Goal: Task Accomplishment & Management: Manage account settings

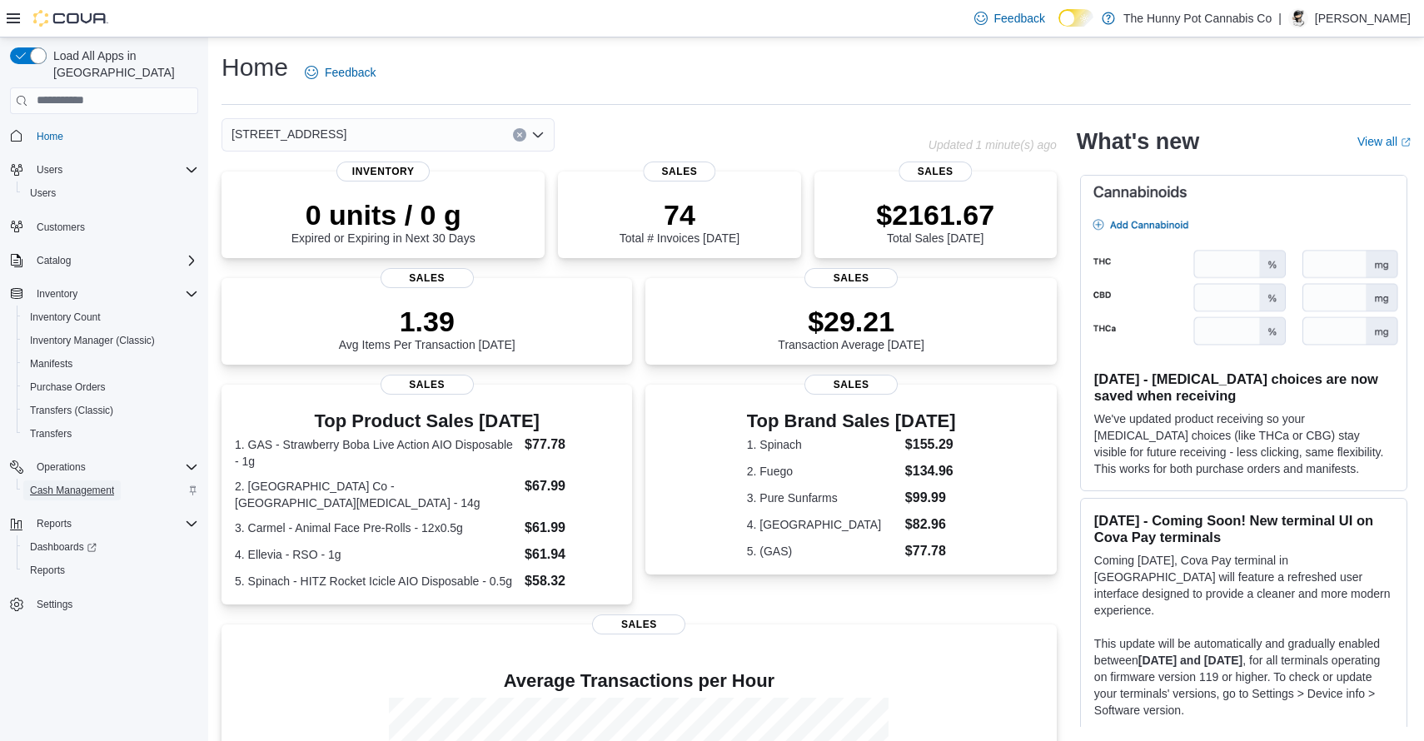
click at [73, 484] on span "Cash Management" at bounding box center [72, 490] width 84 height 13
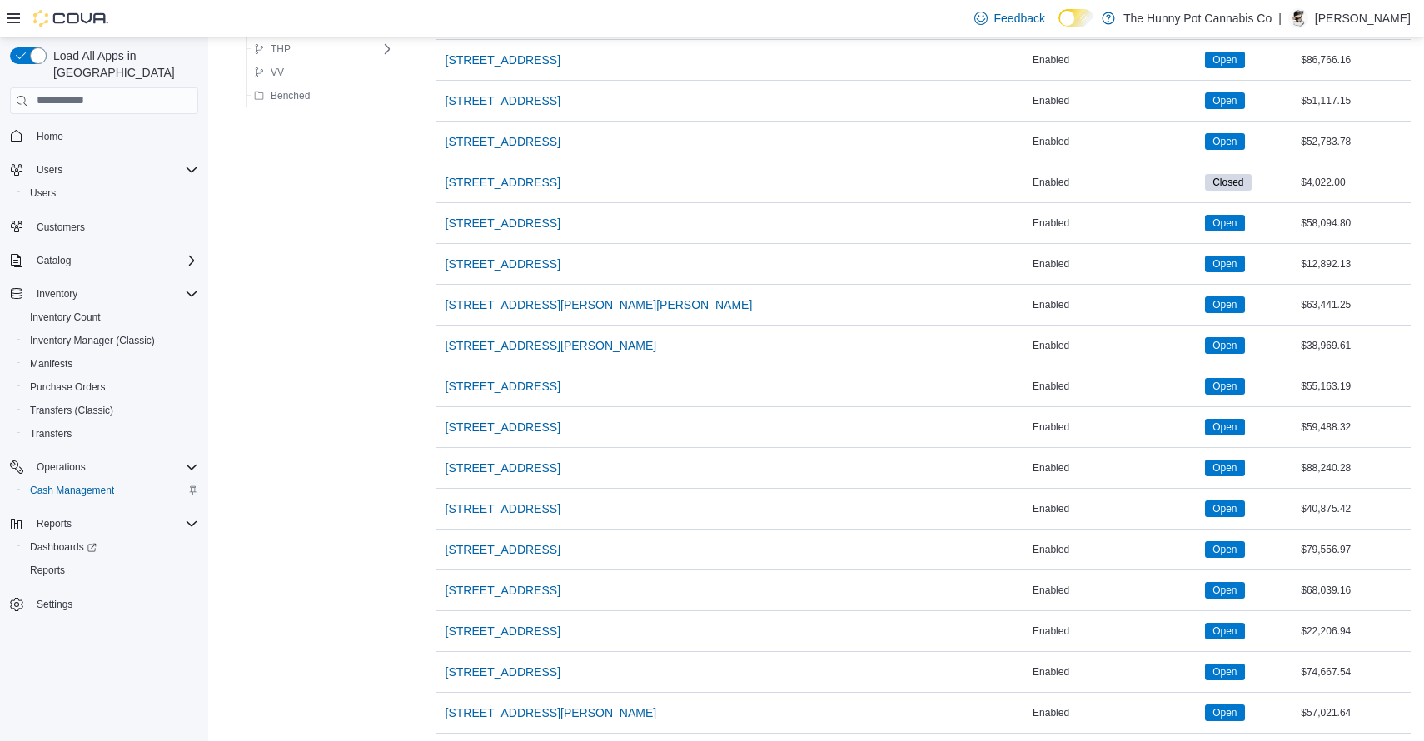
scroll to position [1333, 0]
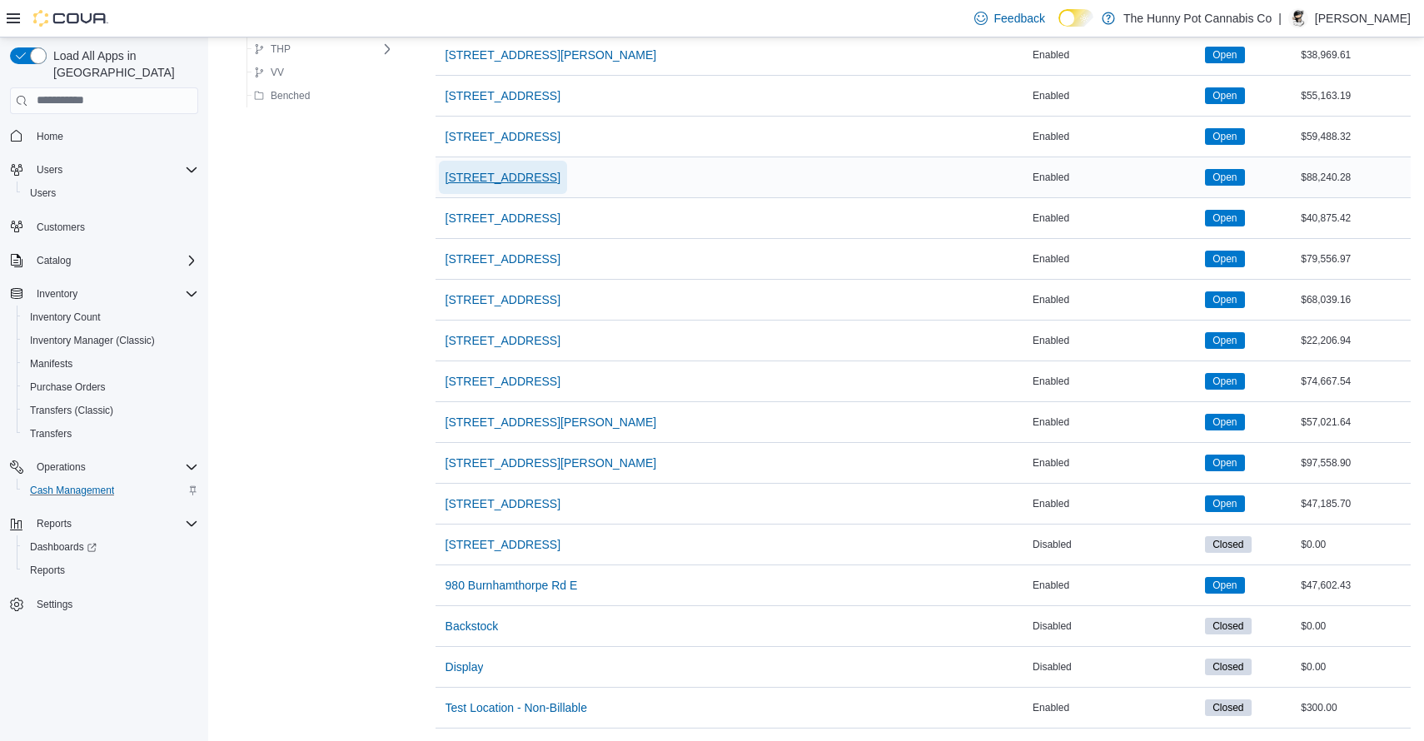
click at [555, 181] on span "[STREET_ADDRESS]" at bounding box center [502, 177] width 115 height 17
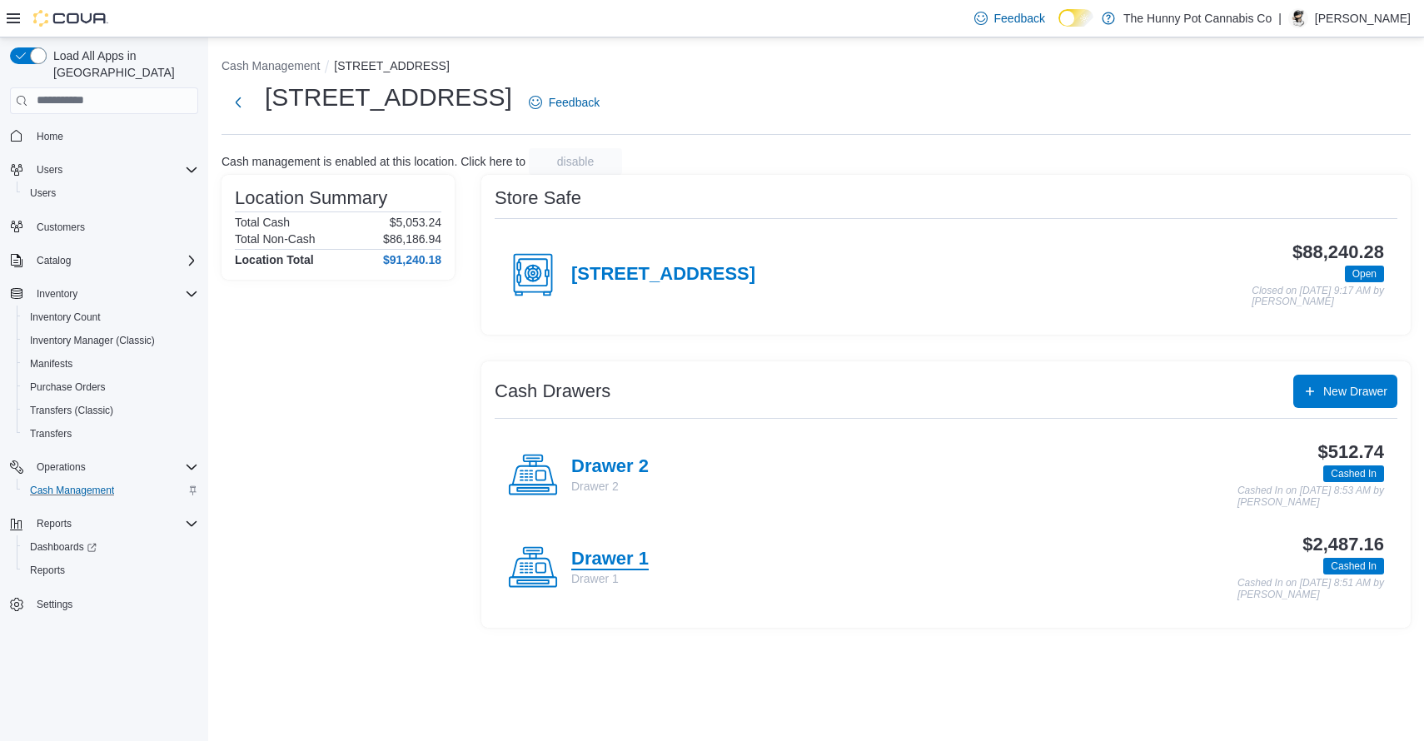
click at [614, 565] on h4 "Drawer 1" at bounding box center [609, 560] width 77 height 22
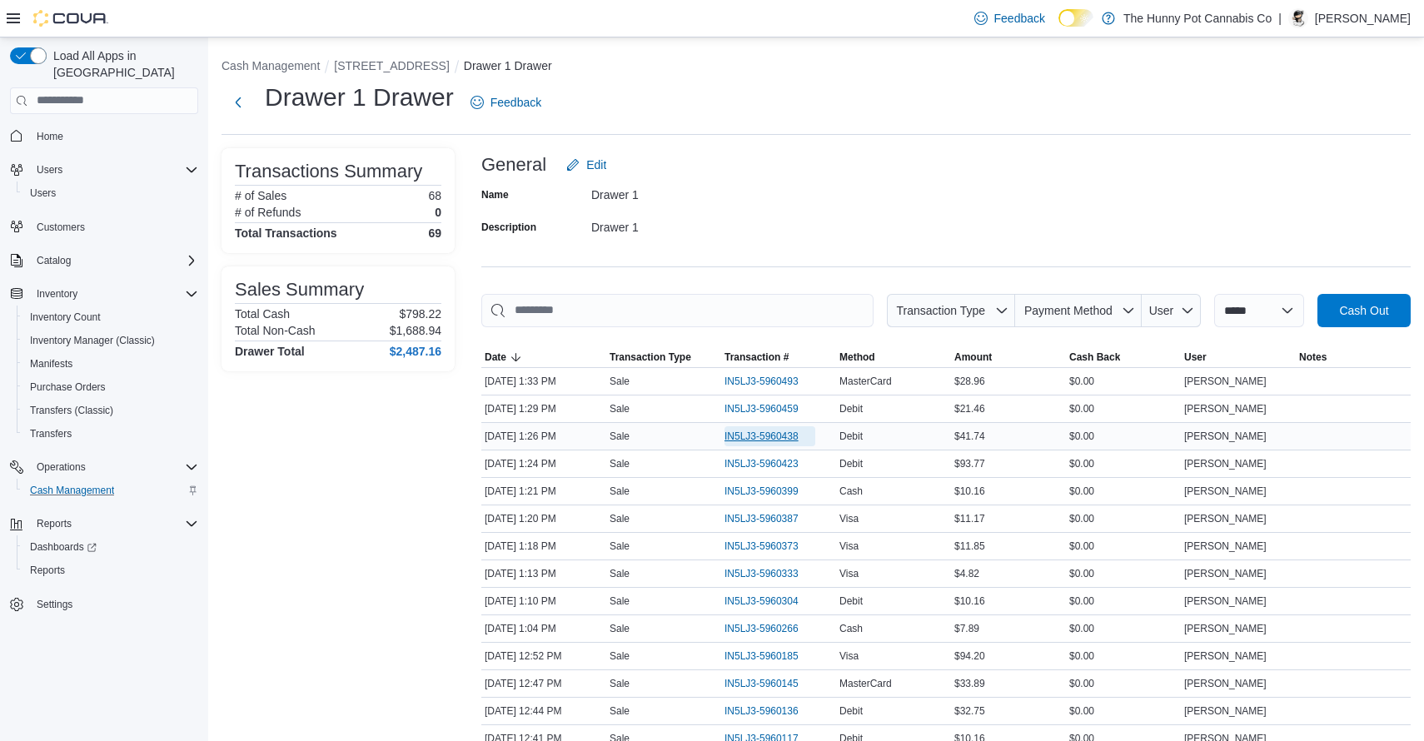
click at [766, 434] on span "IN5LJ3-5960438" at bounding box center [761, 436] width 74 height 13
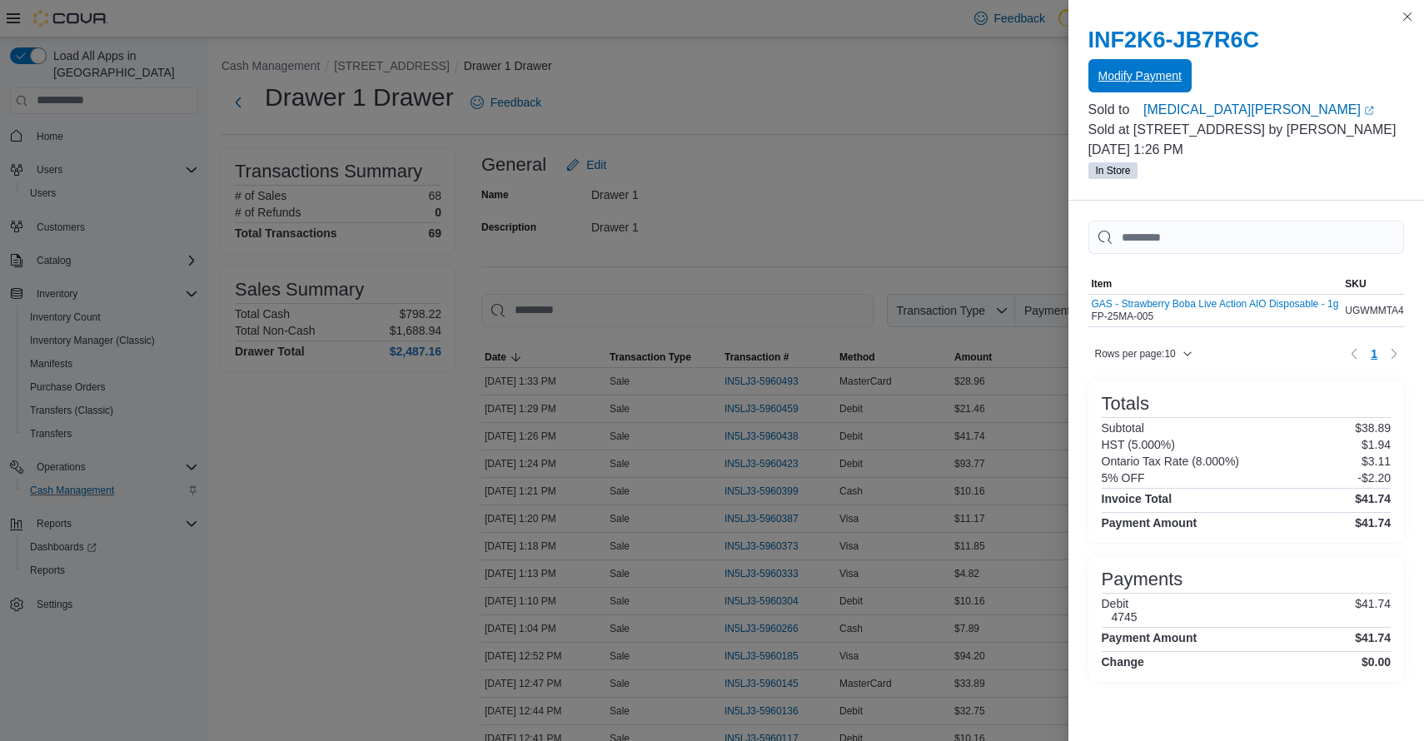
click at [1150, 79] on span "Modify Payment" at bounding box center [1139, 75] width 83 height 17
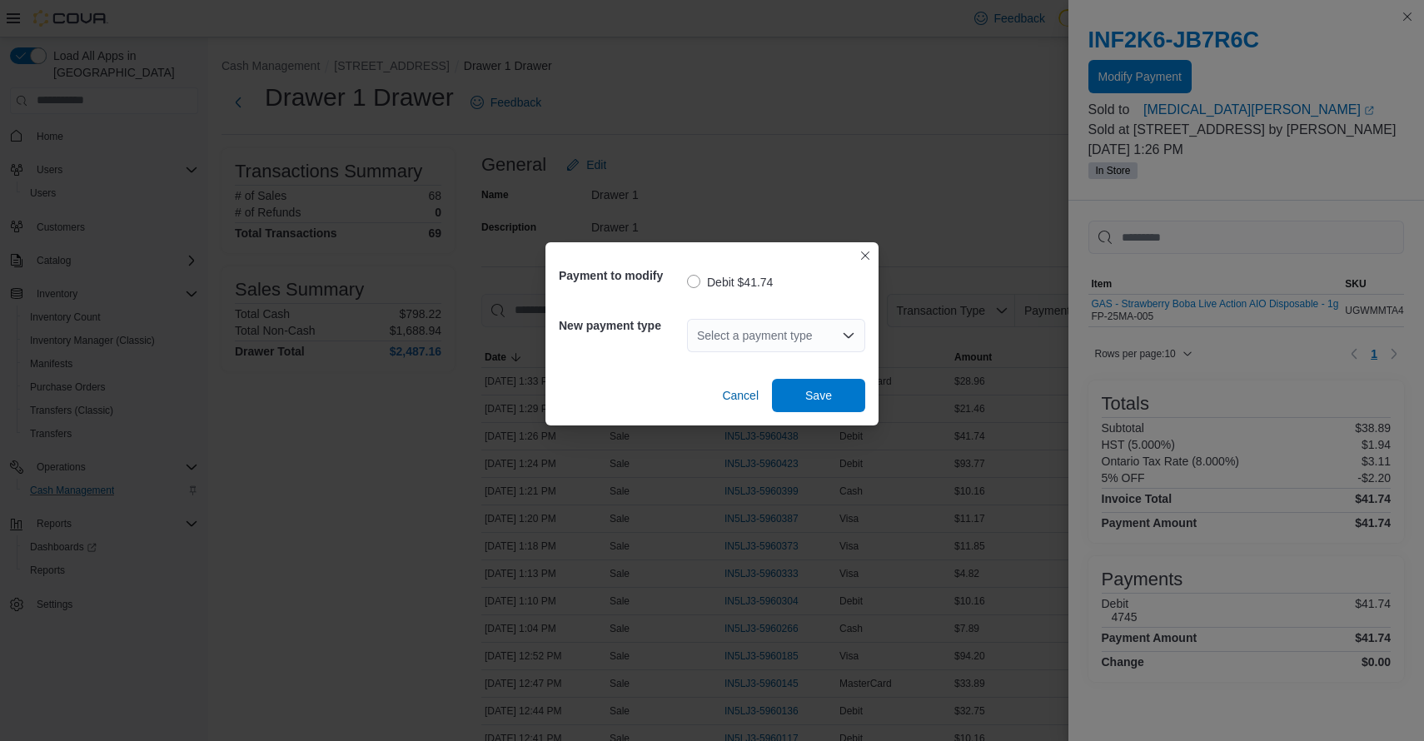
click at [811, 340] on div "Select a payment type" at bounding box center [776, 335] width 178 height 33
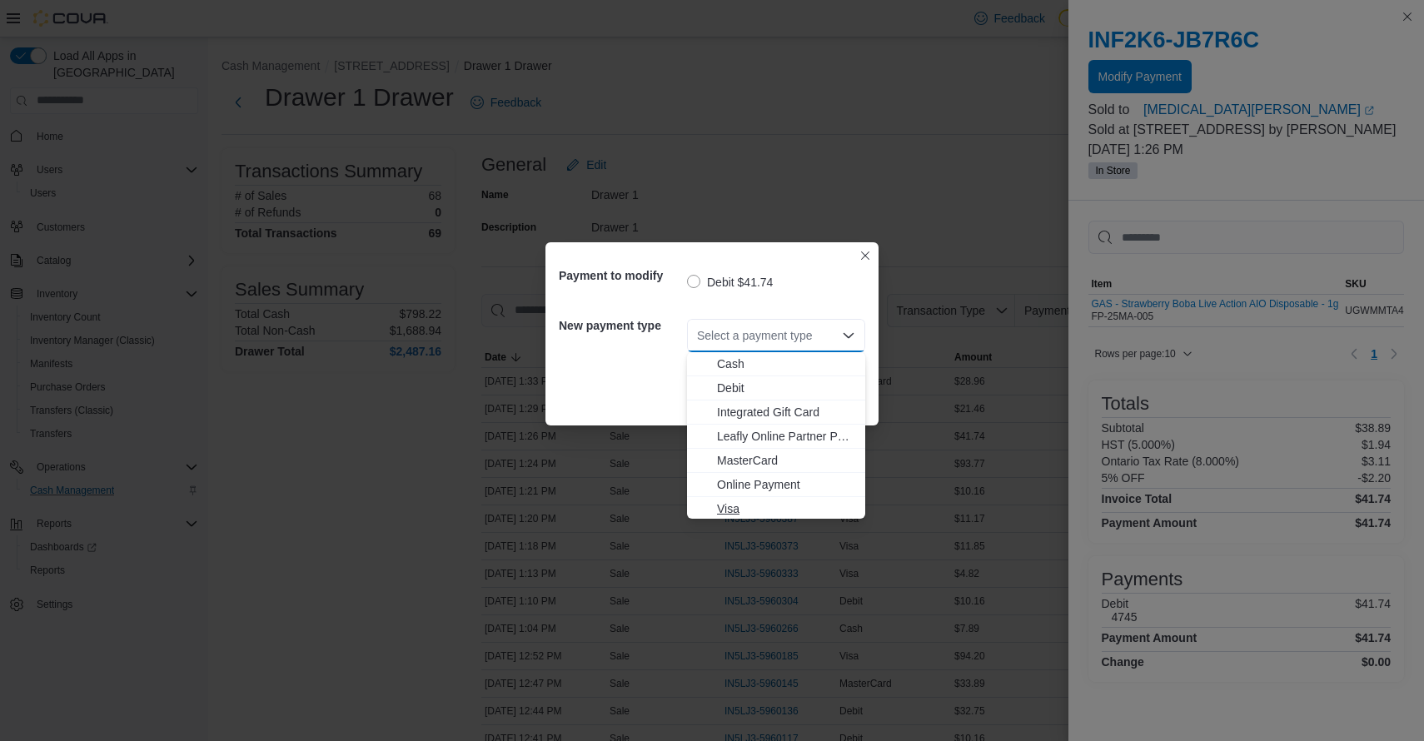
click at [727, 509] on span "Visa" at bounding box center [786, 508] width 138 height 17
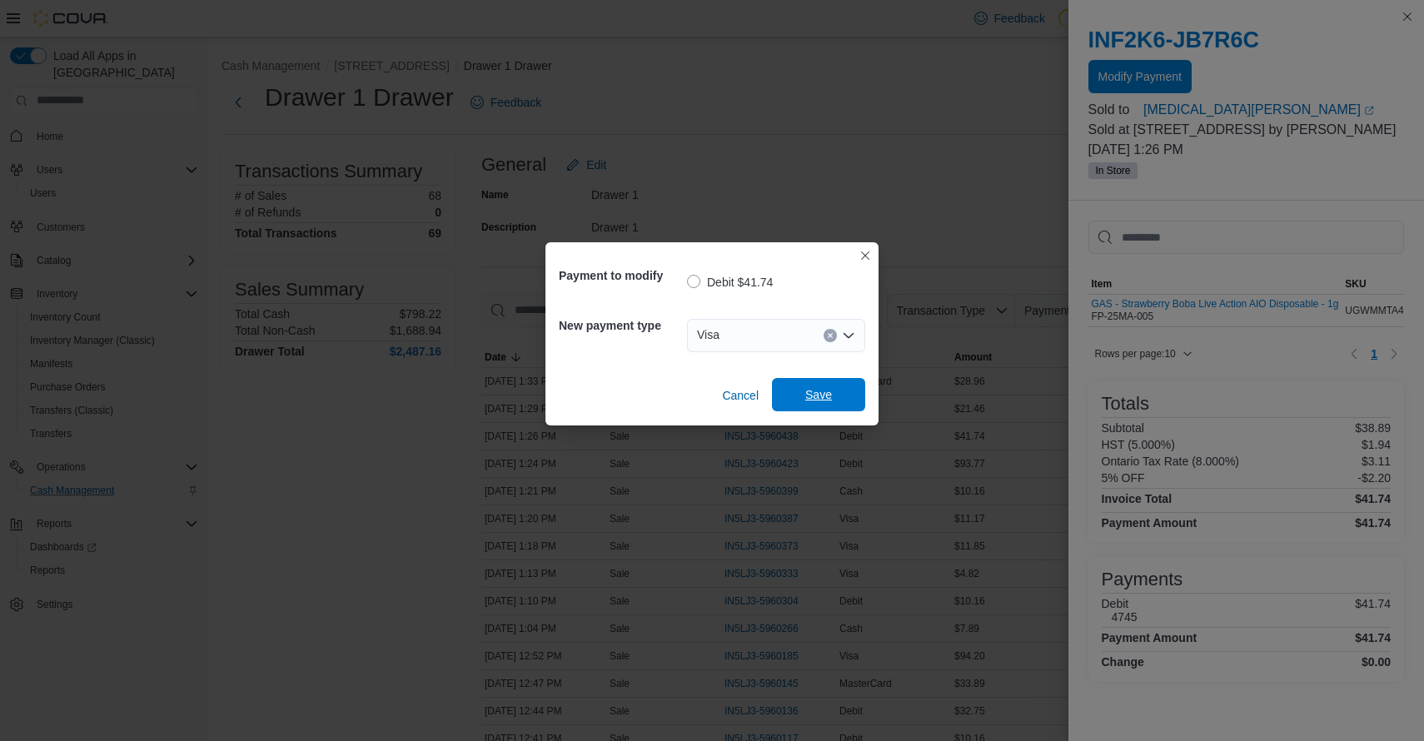
click at [807, 394] on span "Save" at bounding box center [818, 394] width 27 height 17
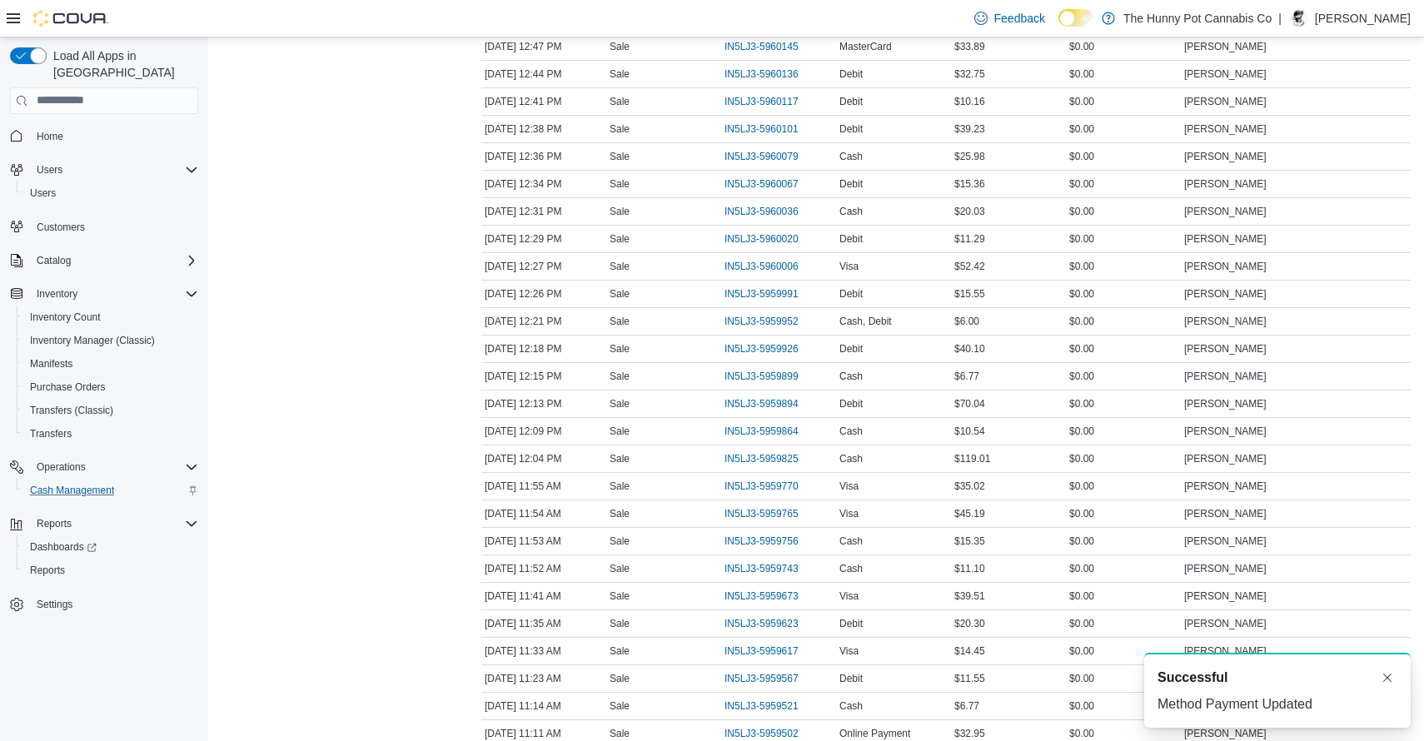
scroll to position [639, 0]
click at [785, 324] on span "IN5LJ3-5959952" at bounding box center [761, 319] width 74 height 13
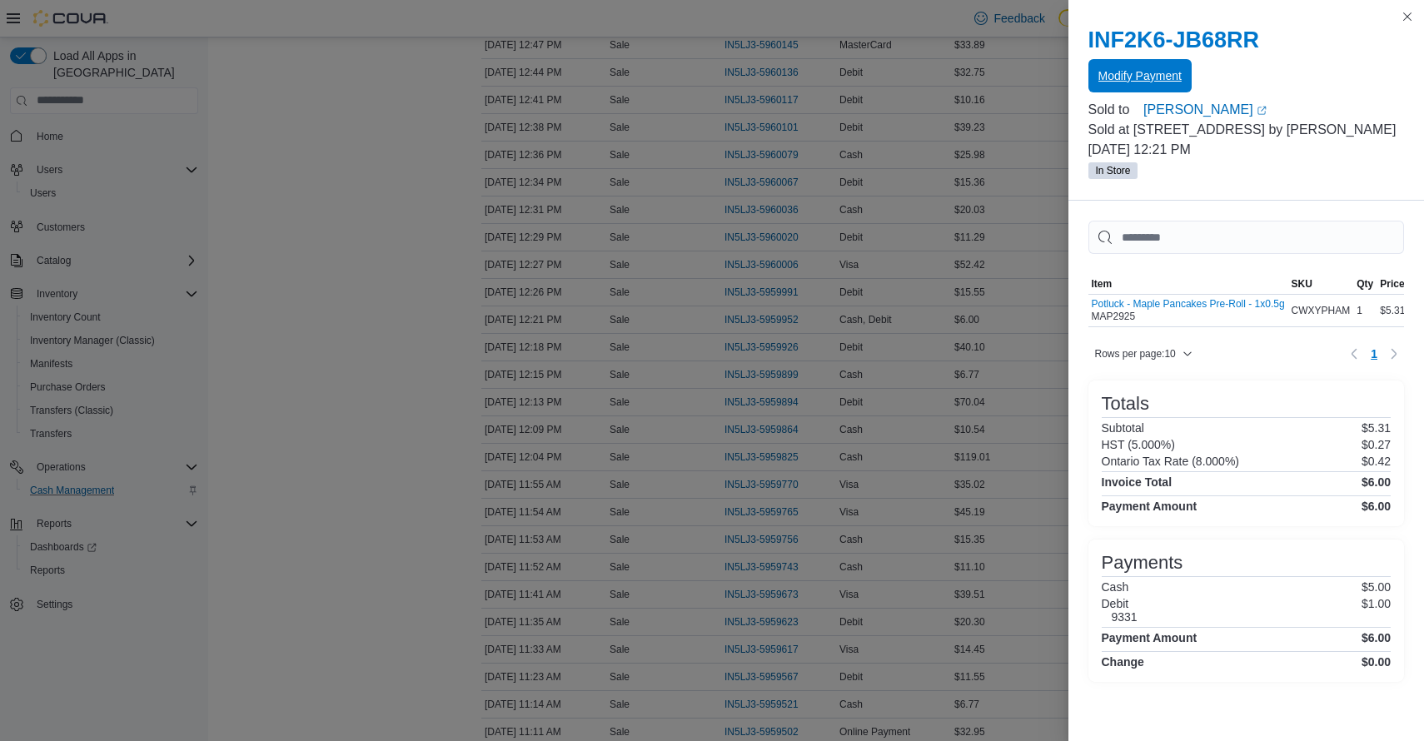
click at [1140, 72] on span "Modify Payment" at bounding box center [1139, 75] width 83 height 17
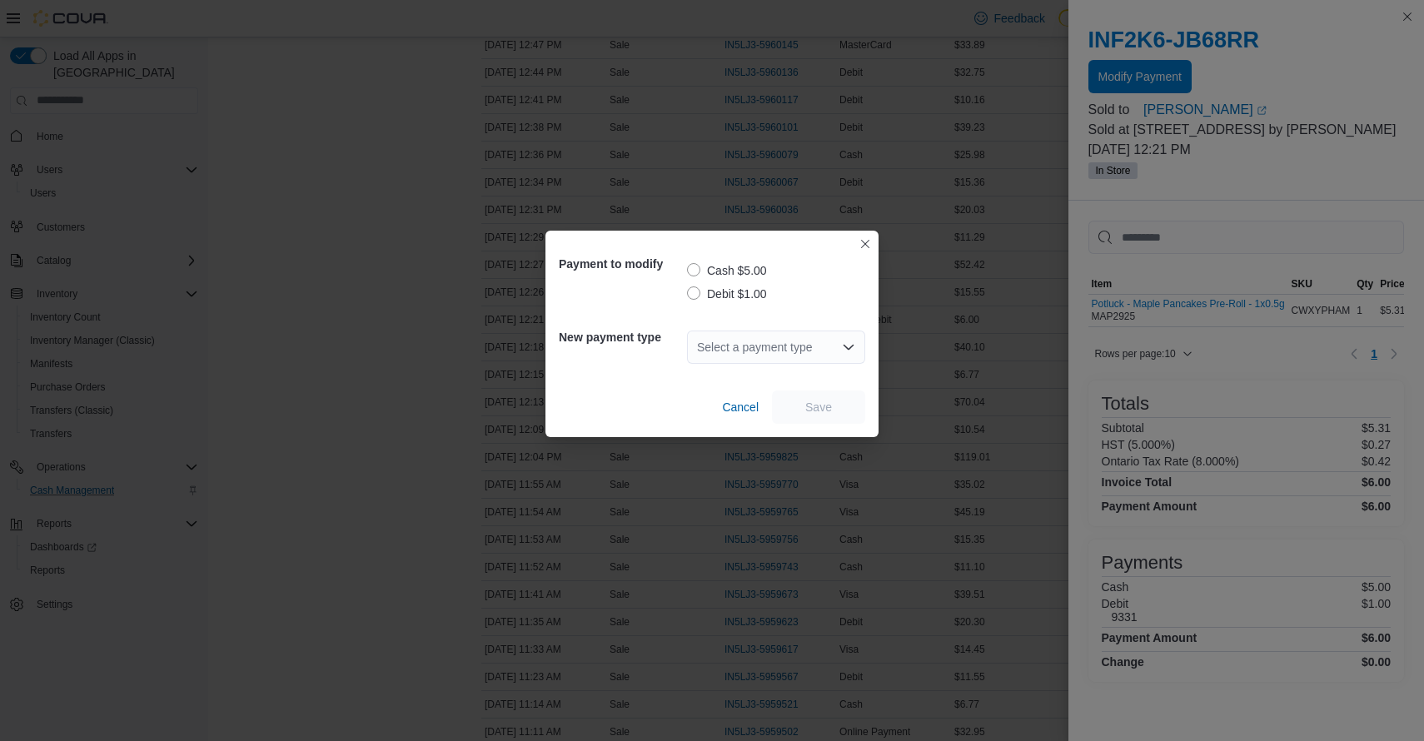
click at [738, 293] on label "Debit $1.00" at bounding box center [727, 294] width 80 height 20
click at [788, 347] on div "Select a payment type" at bounding box center [776, 346] width 178 height 33
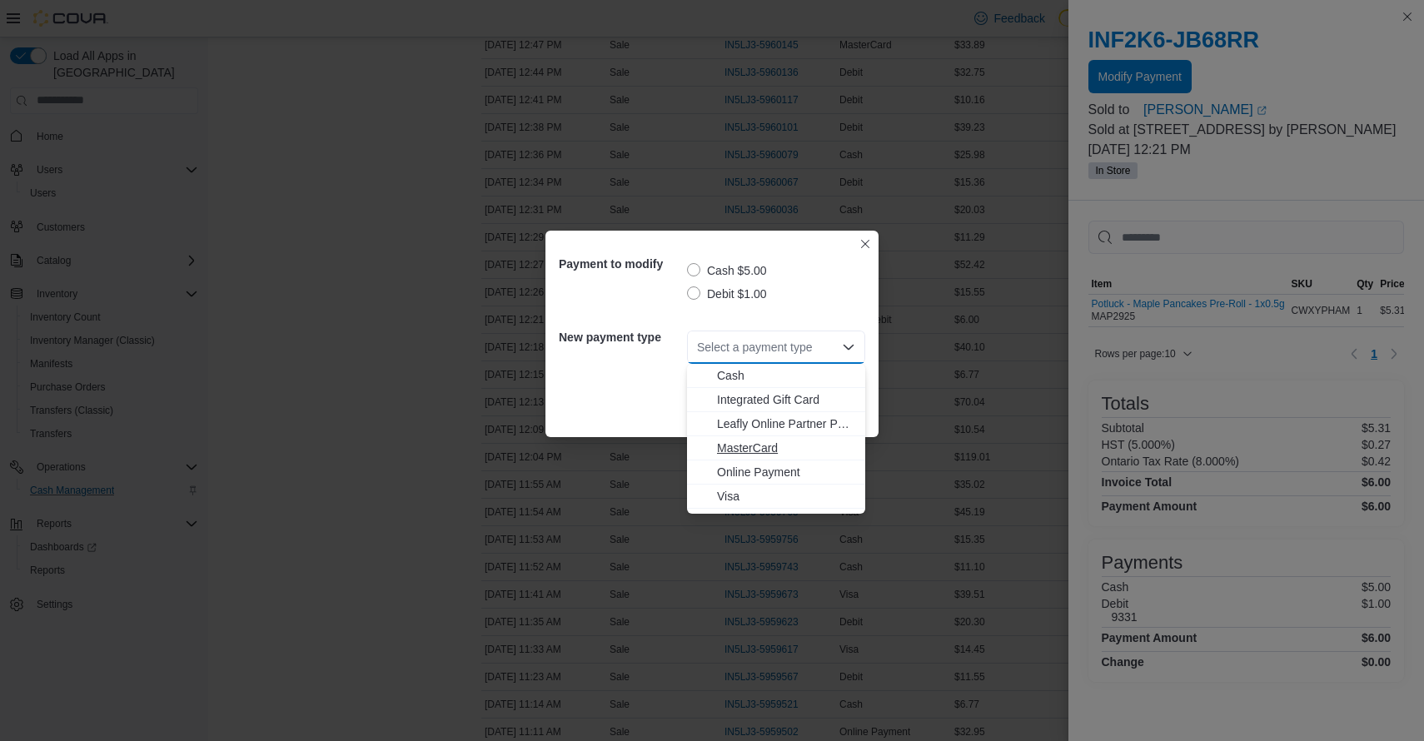
click at [748, 453] on span "MasterCard" at bounding box center [786, 448] width 138 height 17
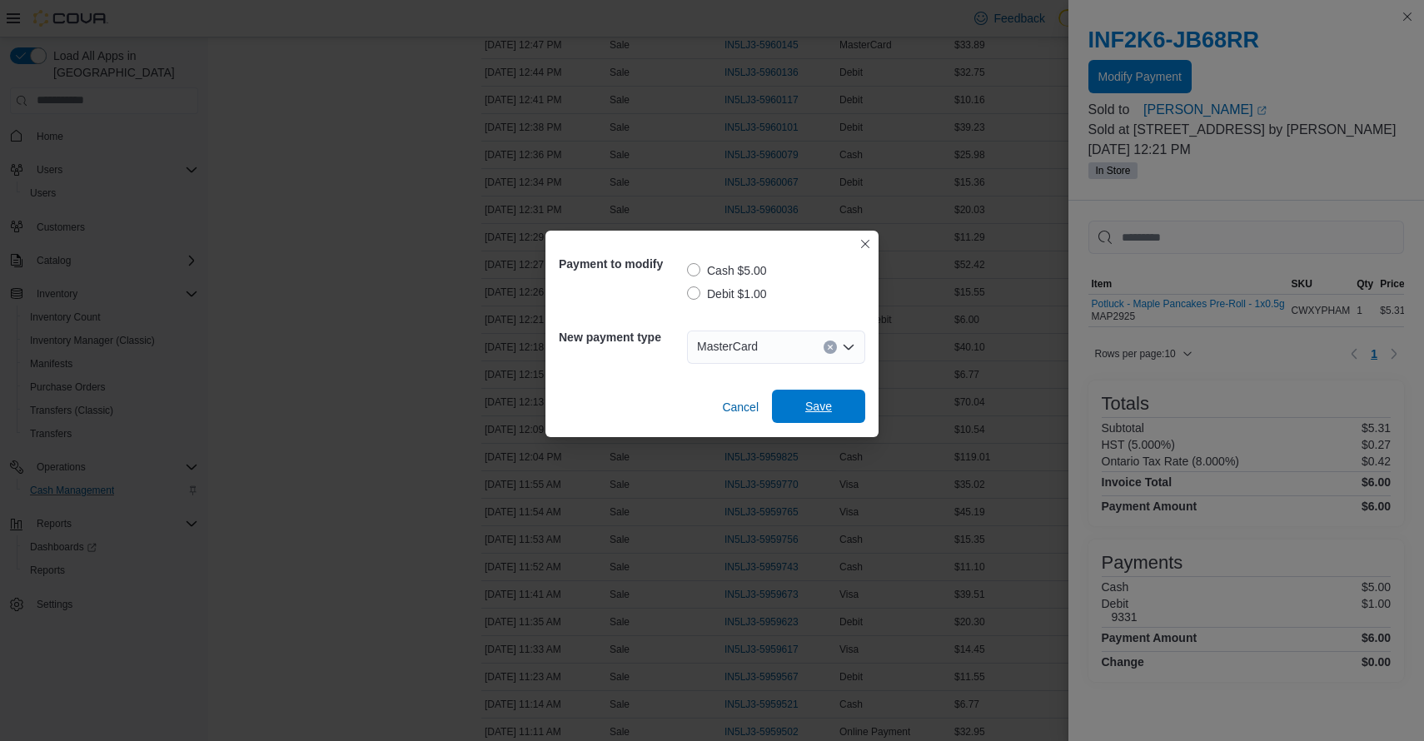
click at [806, 420] on span "Save" at bounding box center [818, 406] width 73 height 33
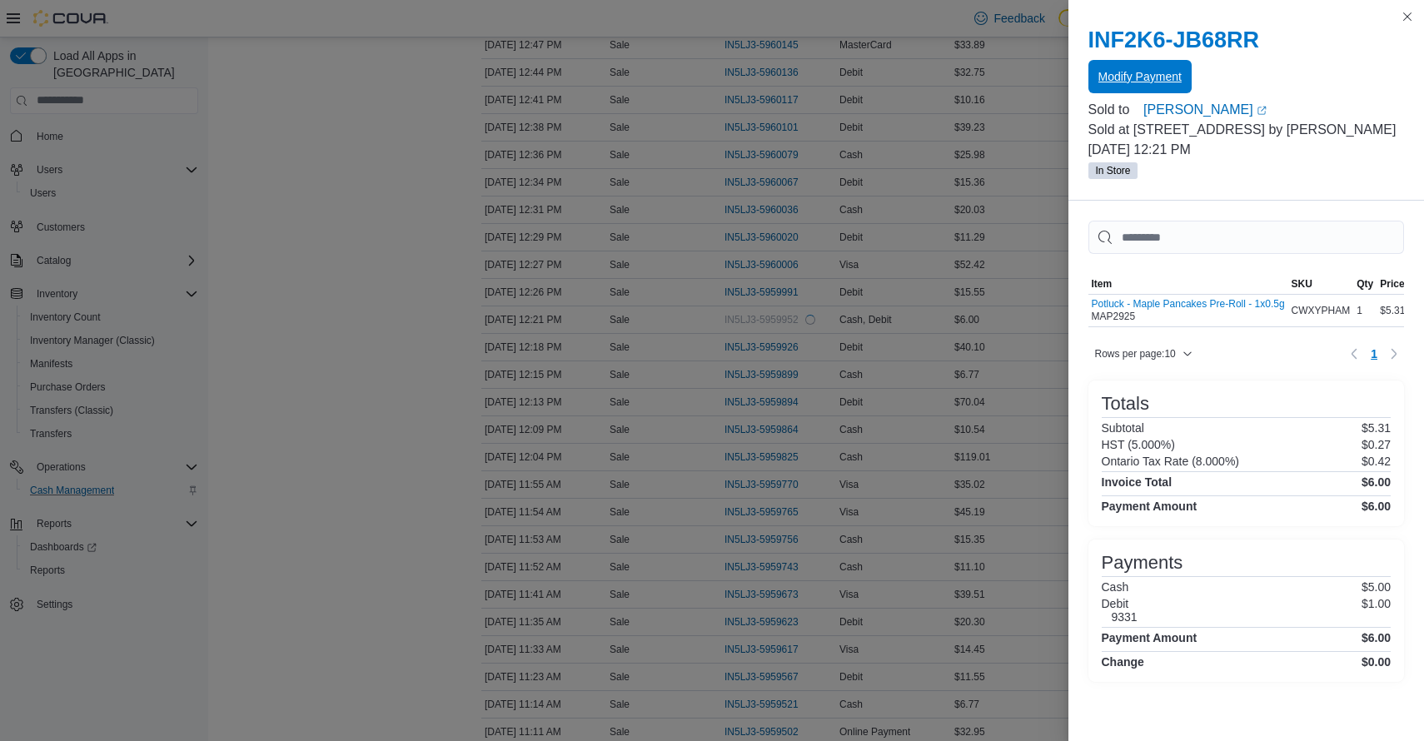
scroll to position [0, 0]
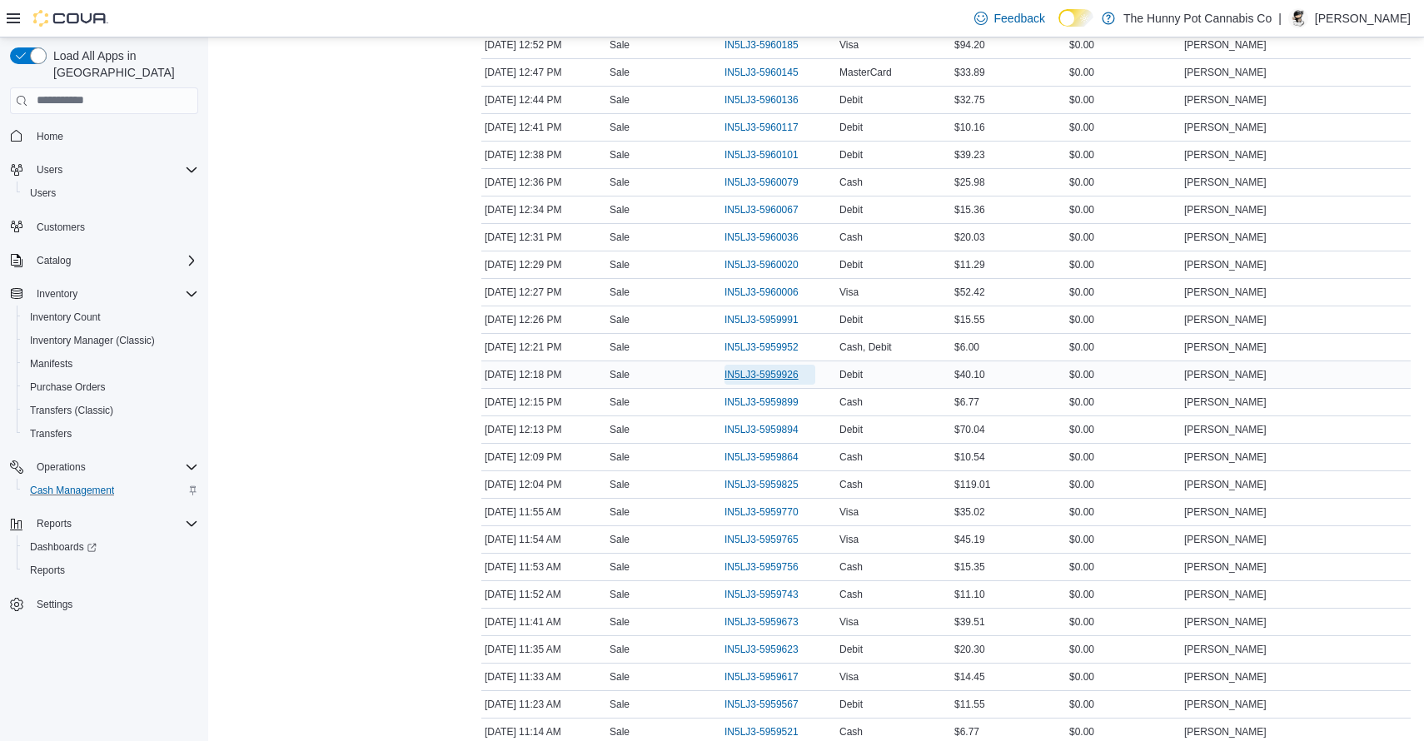
click at [795, 380] on span "IN5LJ3-5959926" at bounding box center [769, 375] width 91 height 20
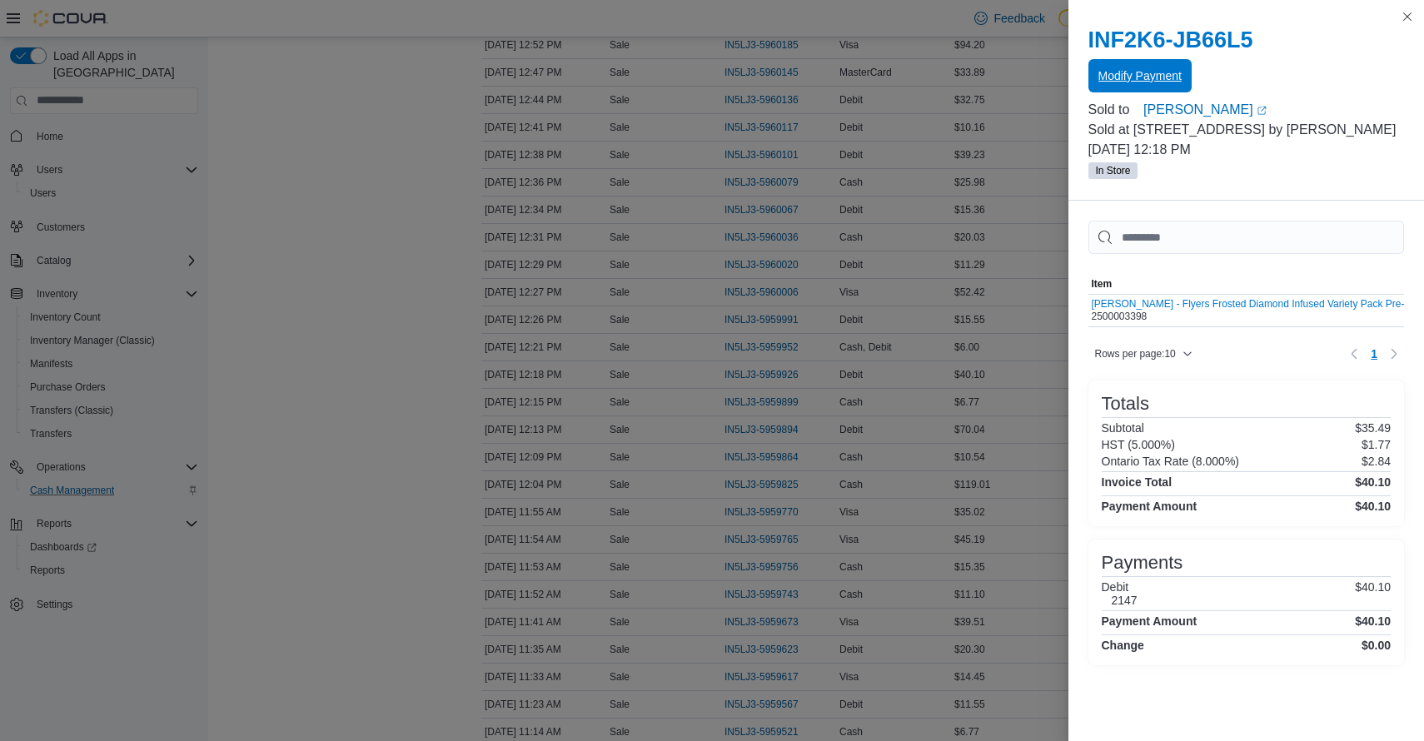
click at [1145, 86] on span "Modify Payment" at bounding box center [1139, 75] width 83 height 33
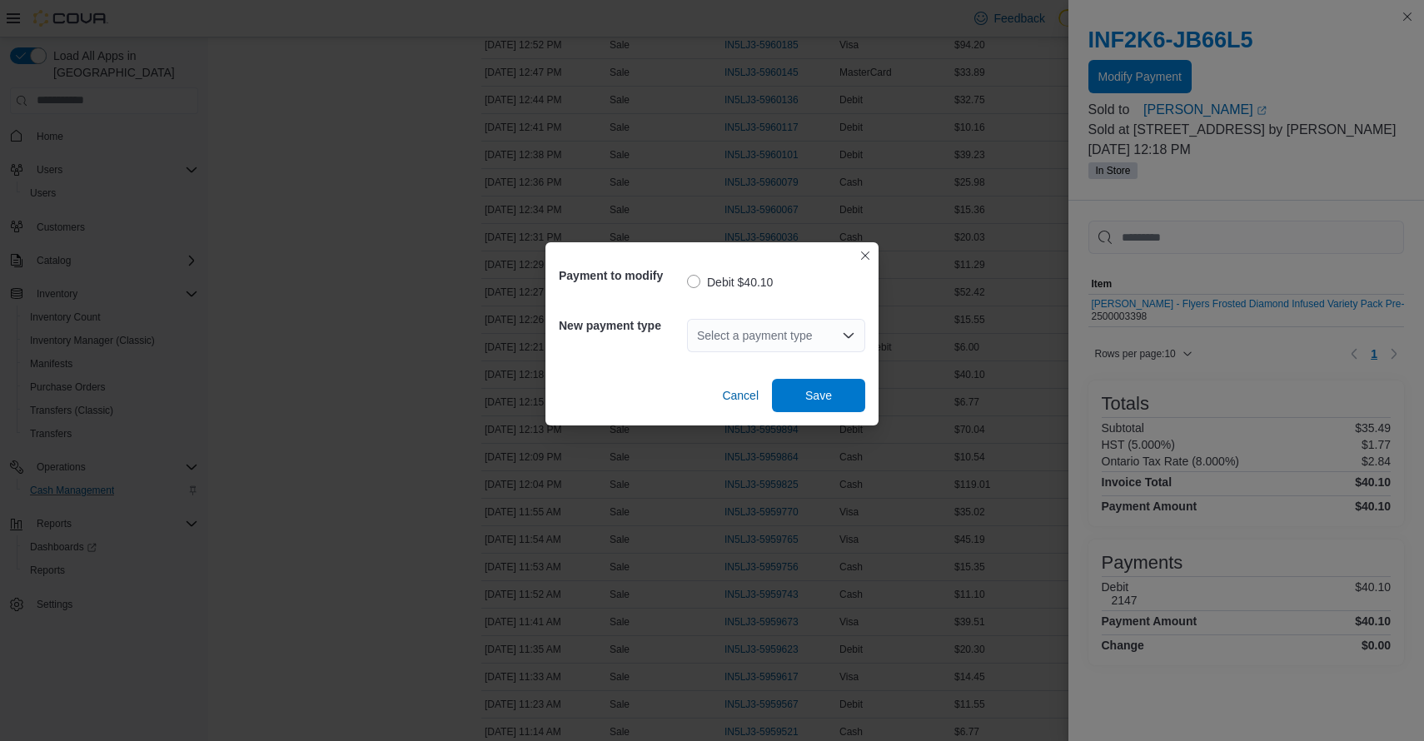
click at [793, 340] on div "Select a payment type" at bounding box center [776, 335] width 178 height 33
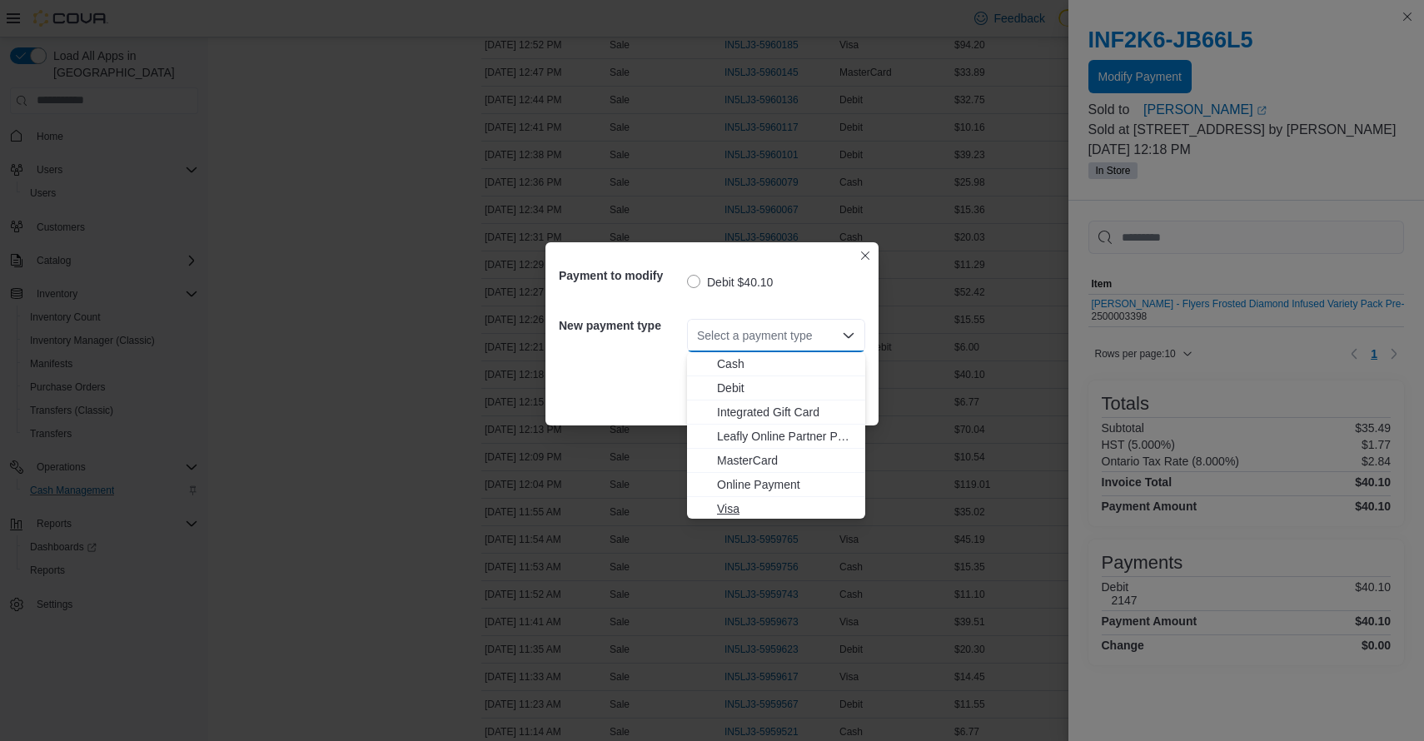
click at [728, 505] on span "Visa" at bounding box center [786, 508] width 138 height 17
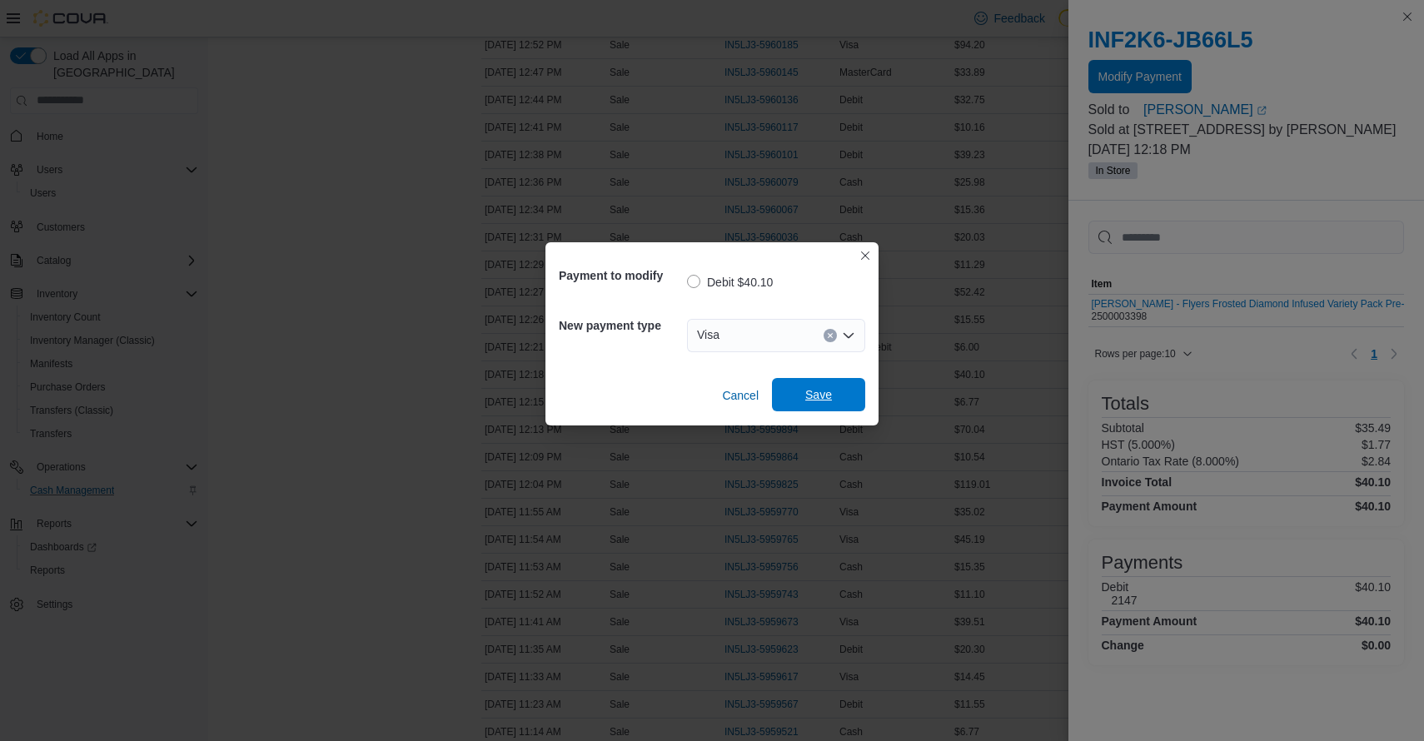
click at [818, 400] on span "Save" at bounding box center [818, 394] width 27 height 17
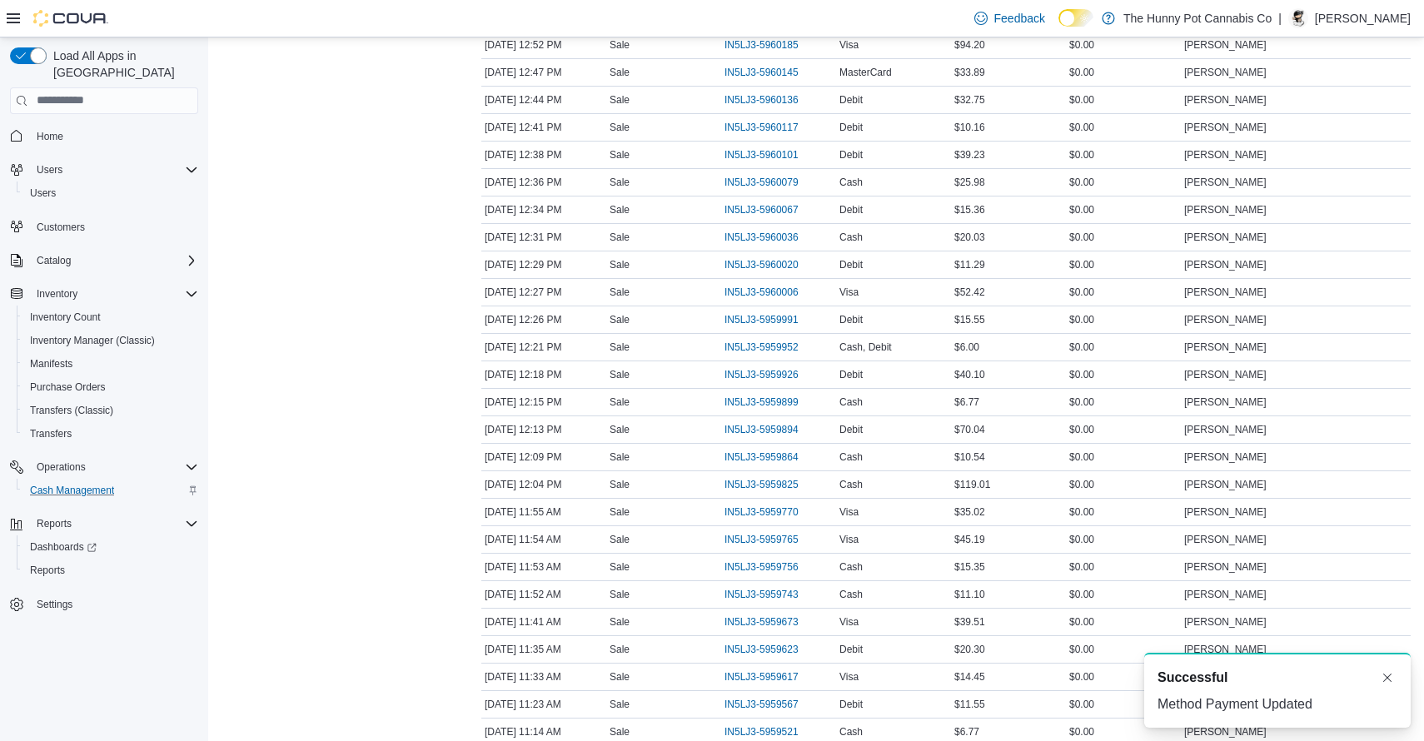
scroll to position [1164, 0]
click at [815, 400] on icon "button" at bounding box center [810, 399] width 10 height 10
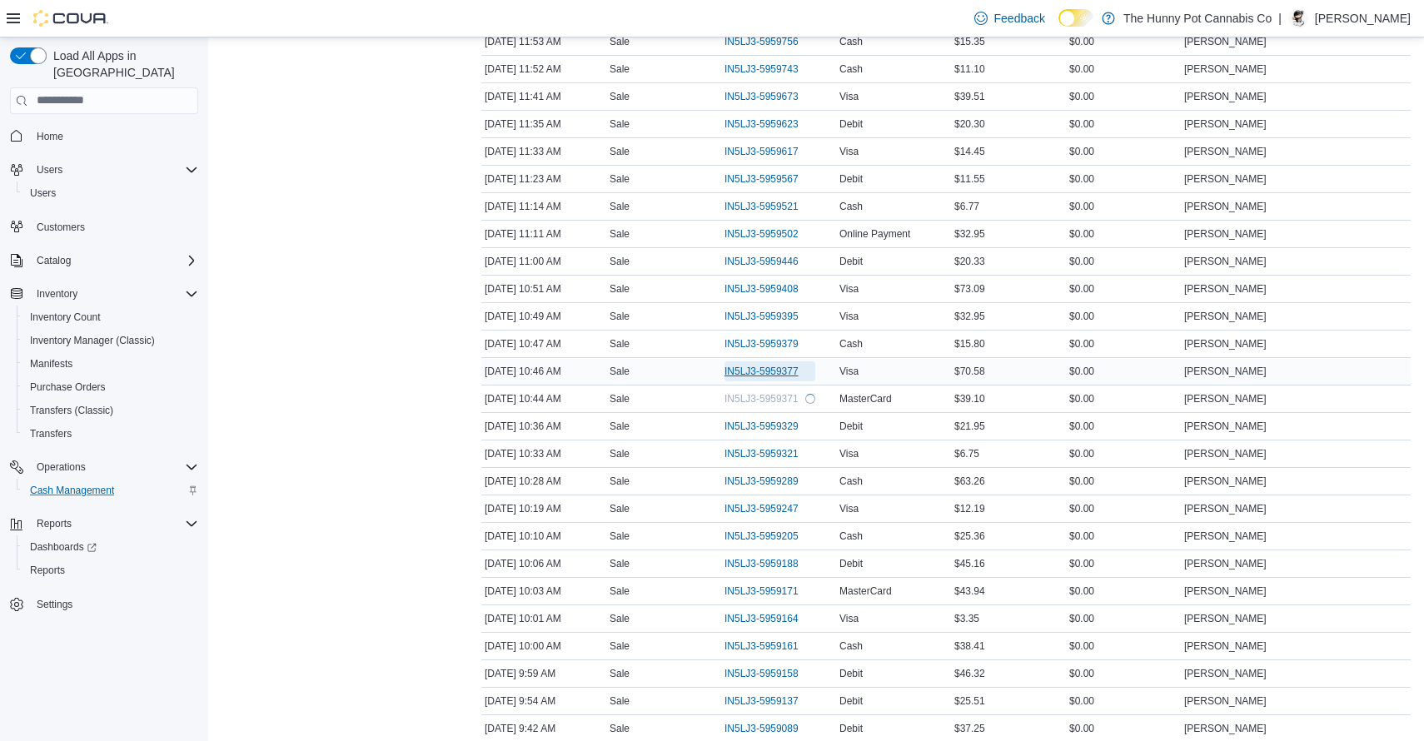
click at [771, 368] on span "IN5LJ3-5959377" at bounding box center [761, 371] width 74 height 13
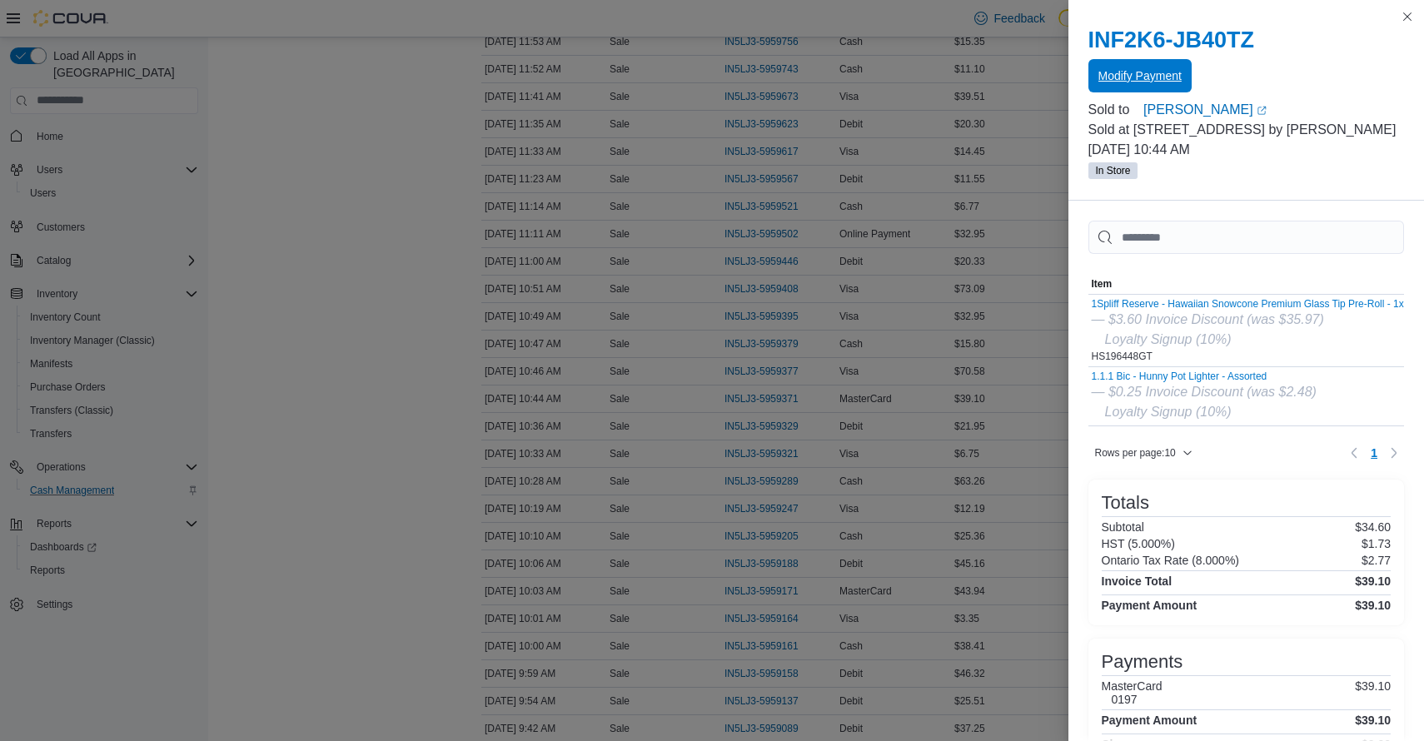
click at [1124, 82] on span "Modify Payment" at bounding box center [1139, 75] width 83 height 17
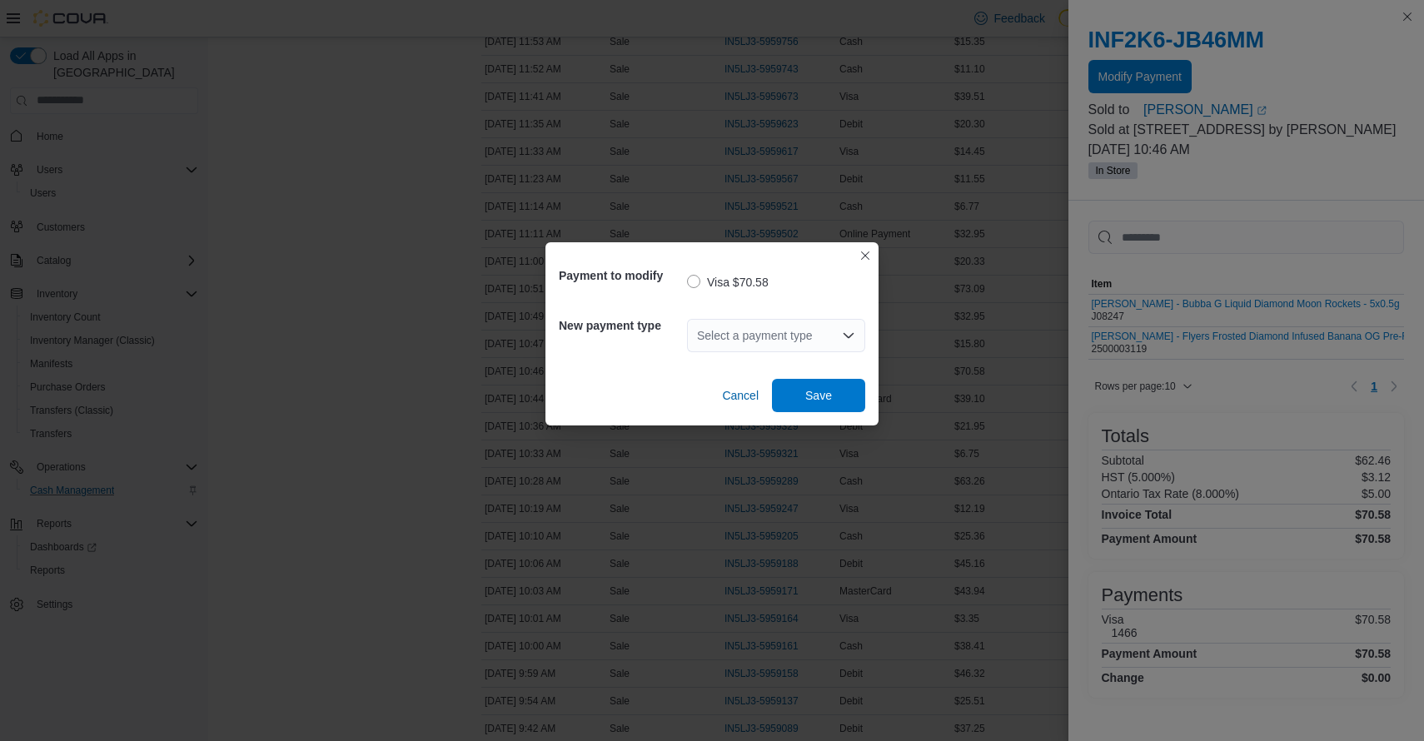
click at [798, 333] on div "Select a payment type" at bounding box center [776, 335] width 178 height 33
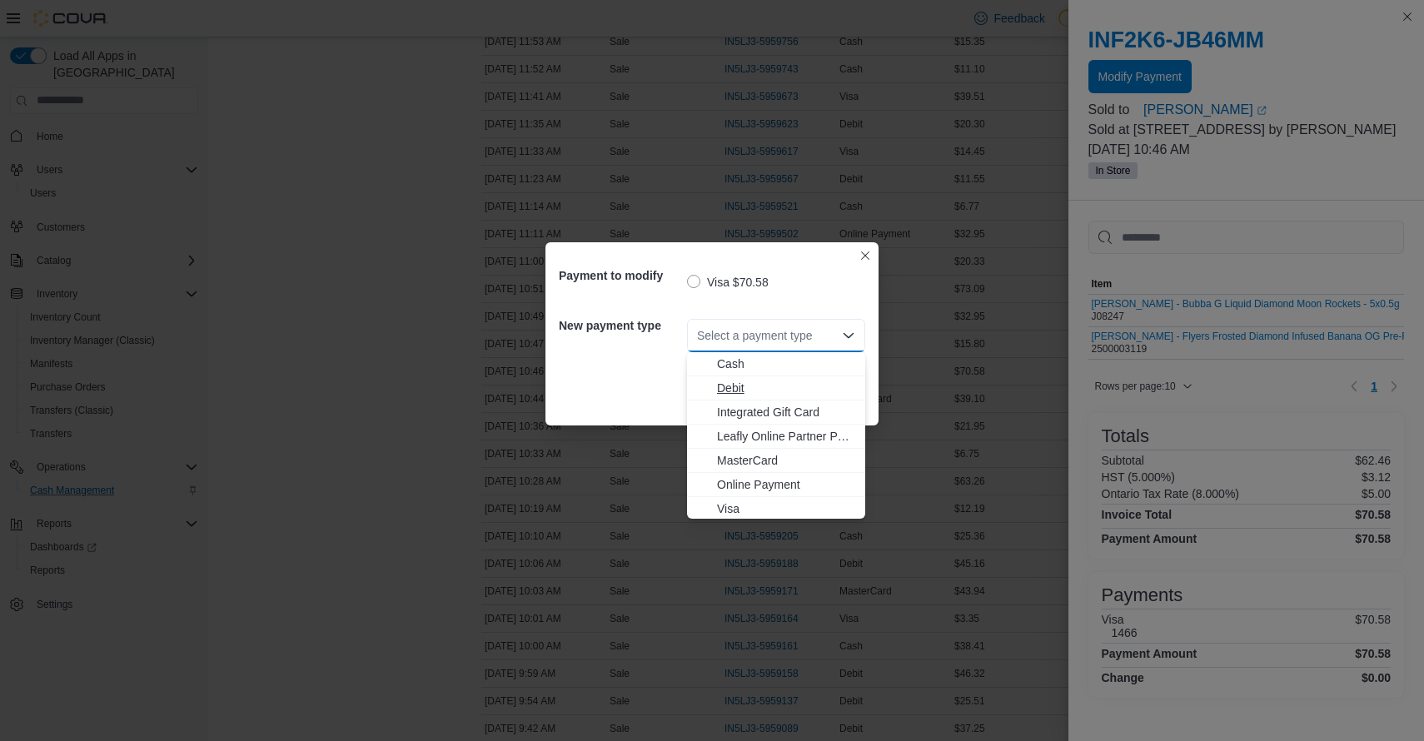
click at [734, 391] on span "Debit" at bounding box center [786, 388] width 138 height 17
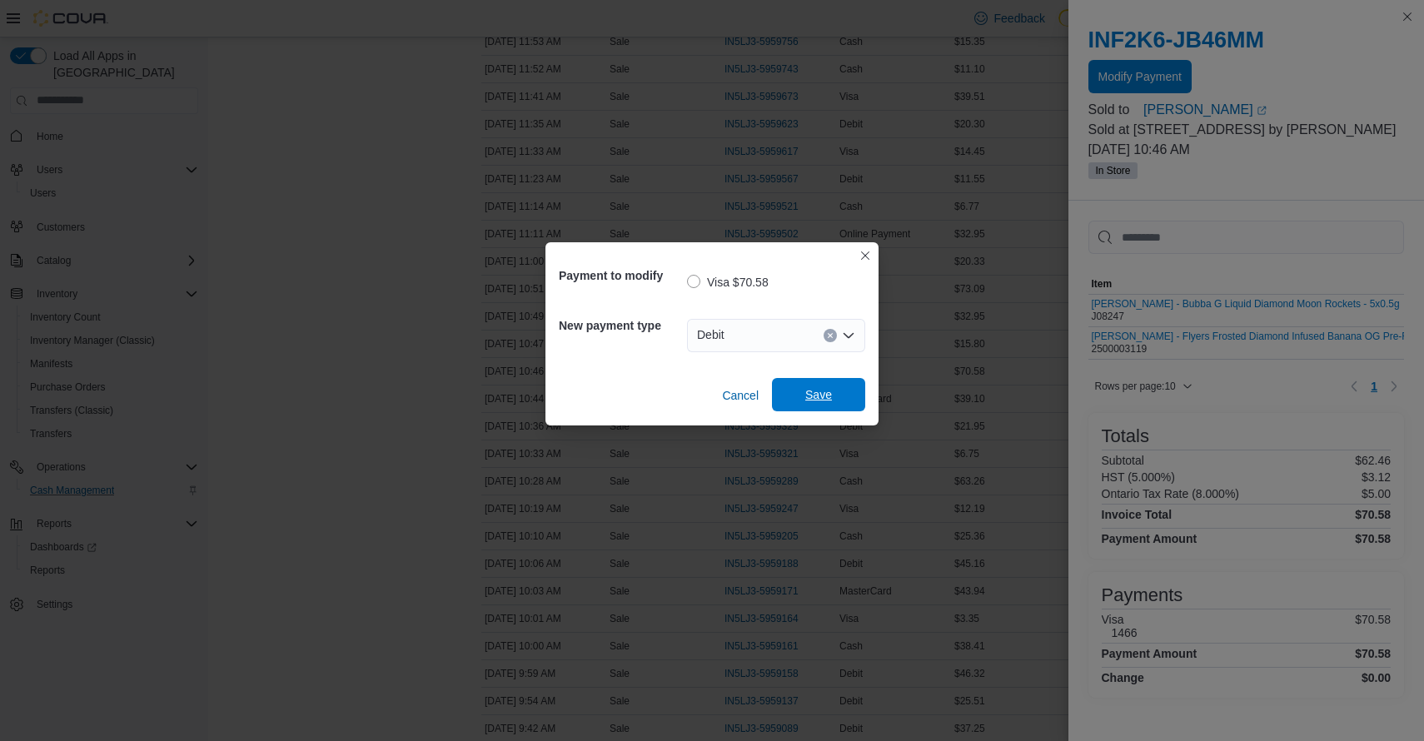
click at [802, 399] on span "Save" at bounding box center [818, 394] width 73 height 33
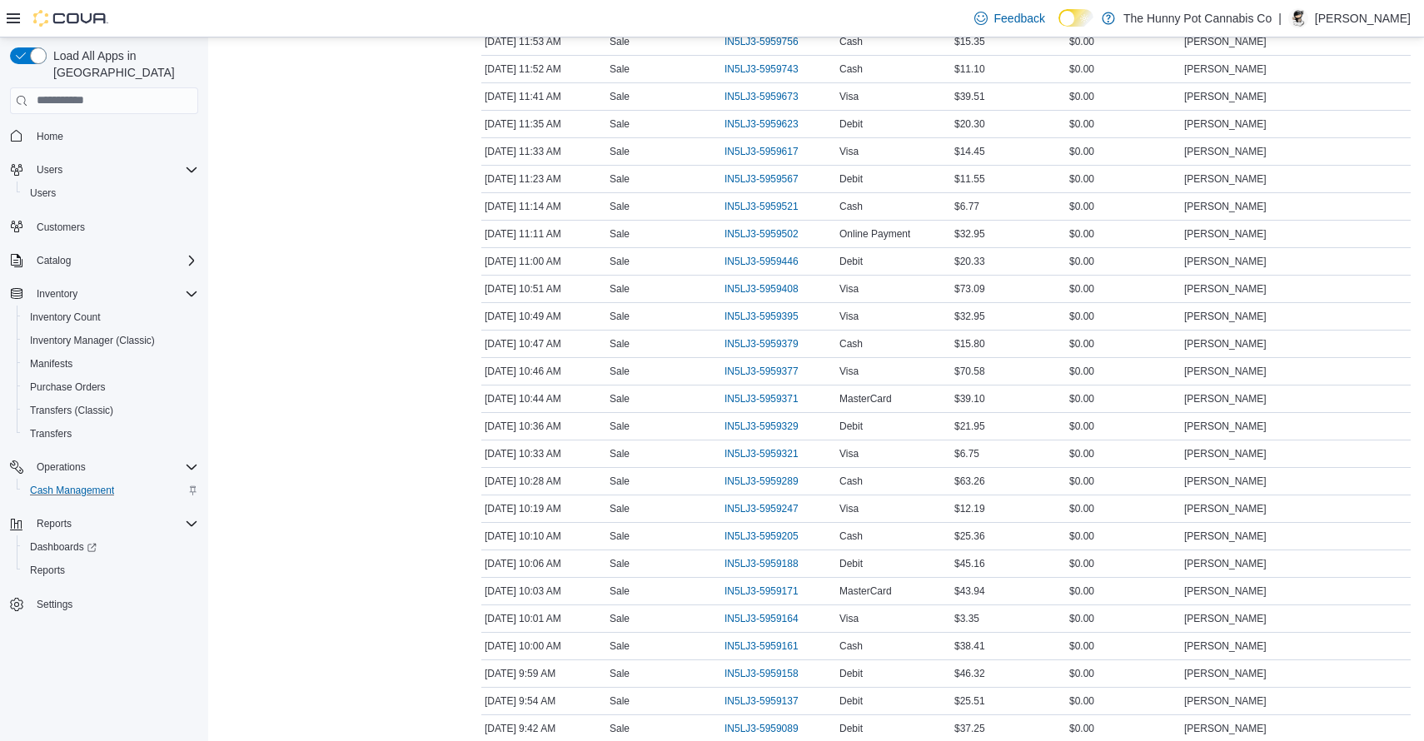
scroll to position [0, 0]
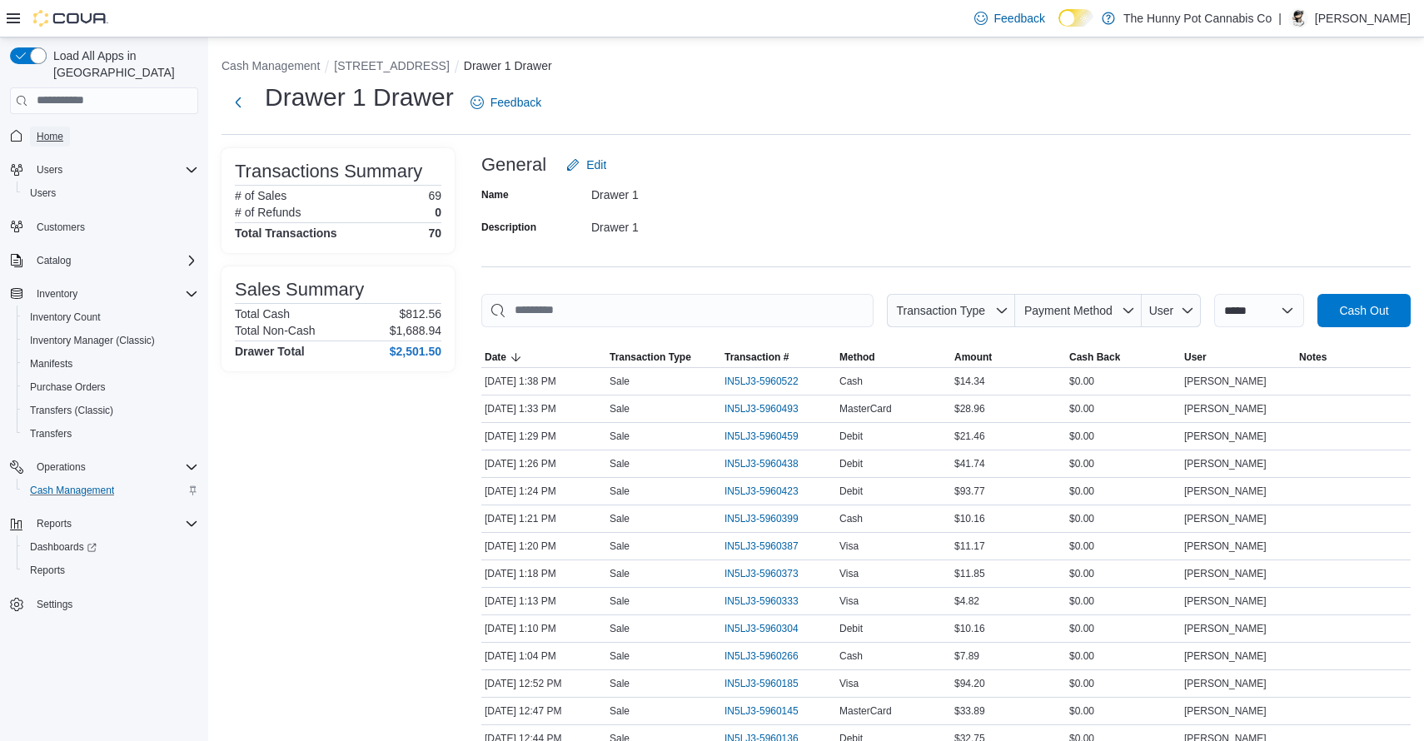
click at [63, 130] on span "Home" at bounding box center [50, 136] width 27 height 13
